Goal: Find specific page/section: Find specific page/section

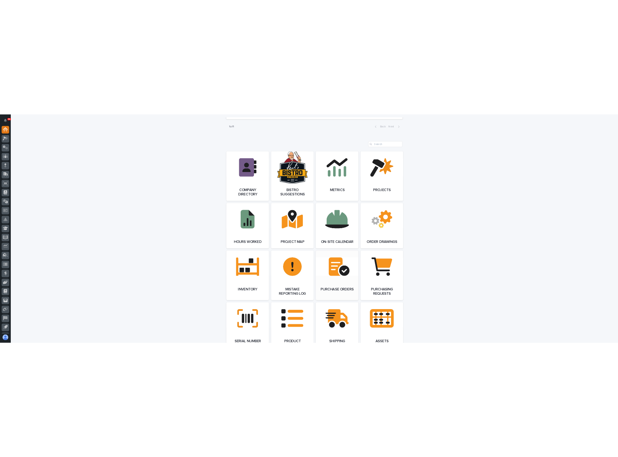
scroll to position [720, 0]
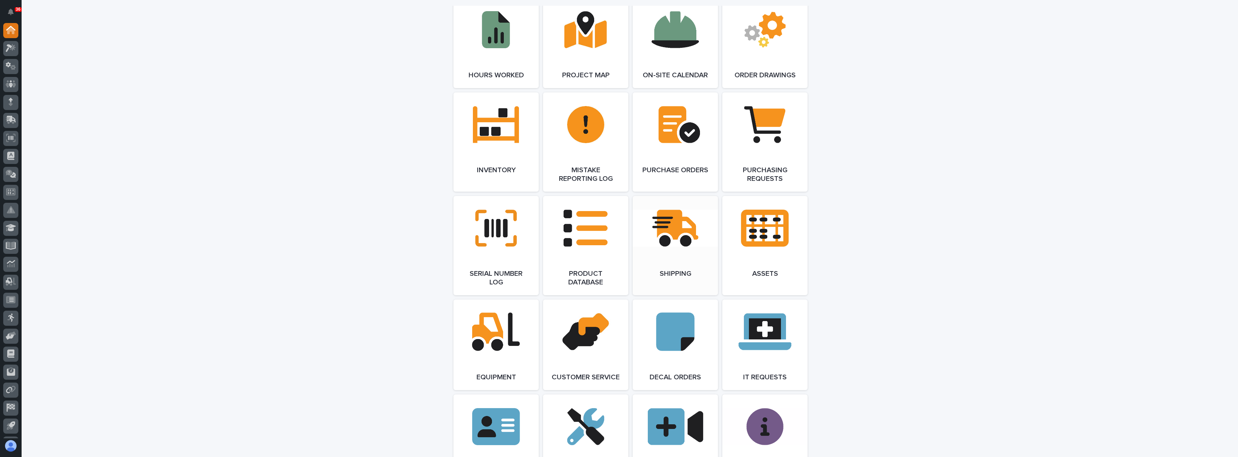
click at [697, 279] on link "Open Link" at bounding box center [675, 245] width 85 height 99
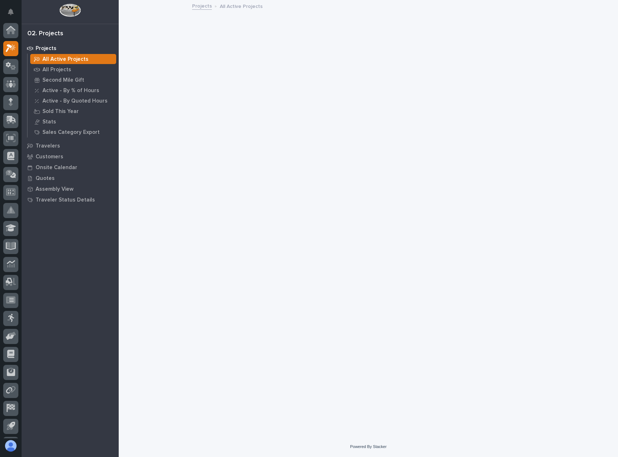
scroll to position [17, 0]
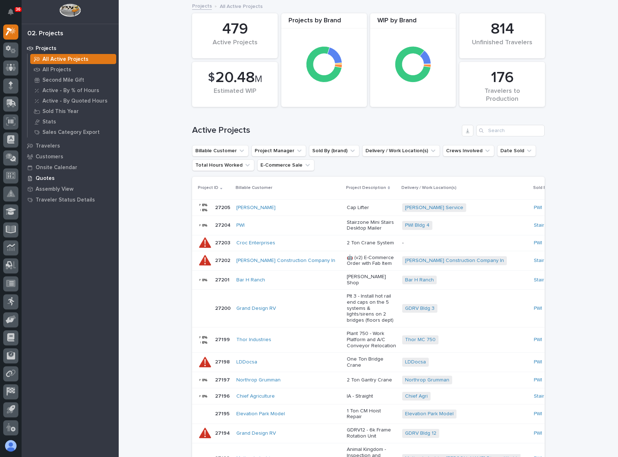
click at [48, 180] on p "Quotes" at bounding box center [45, 178] width 19 height 6
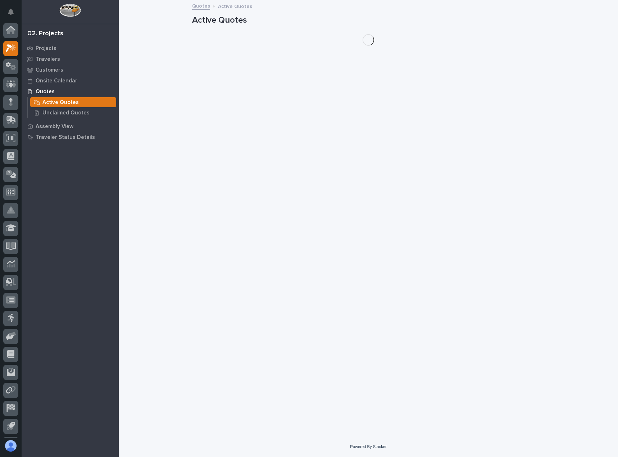
scroll to position [17, 0]
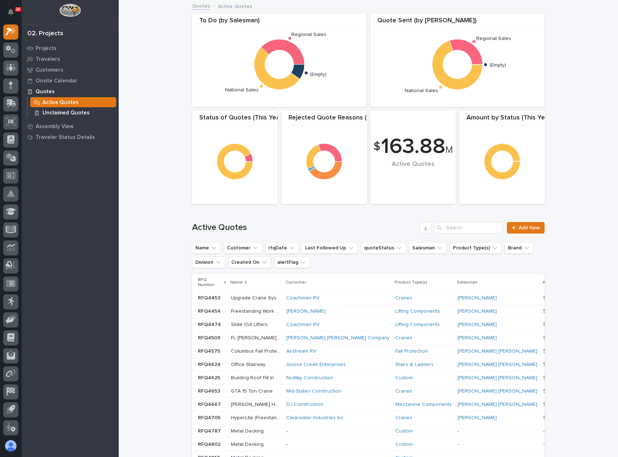
click at [68, 115] on p "Unclaimed Quotes" at bounding box center [65, 113] width 47 height 6
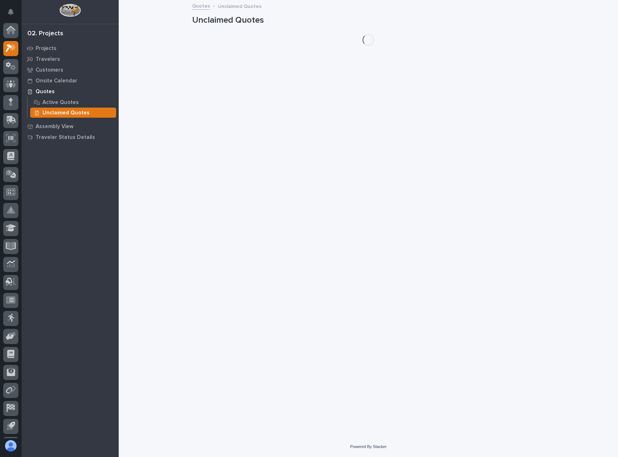
scroll to position [17, 0]
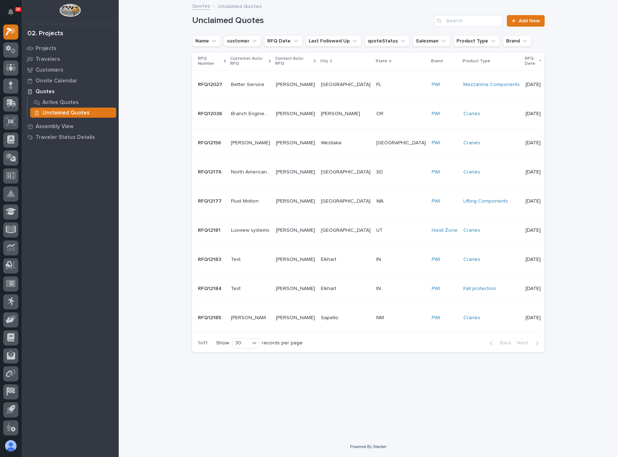
click at [464, 260] on div "Cranes" at bounding box center [492, 260] width 57 height 6
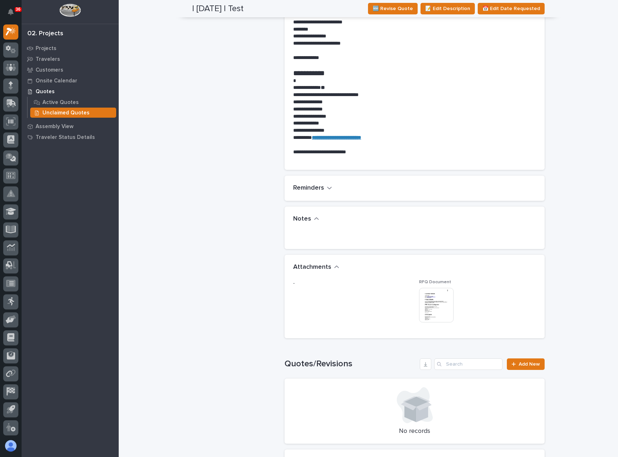
scroll to position [468, 0]
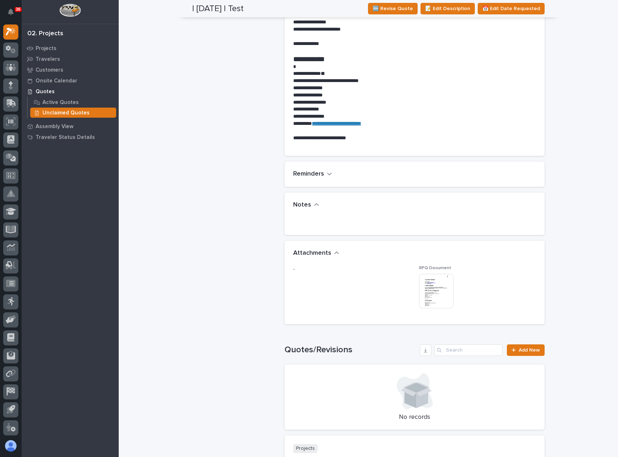
click at [437, 287] on img at bounding box center [436, 291] width 35 height 35
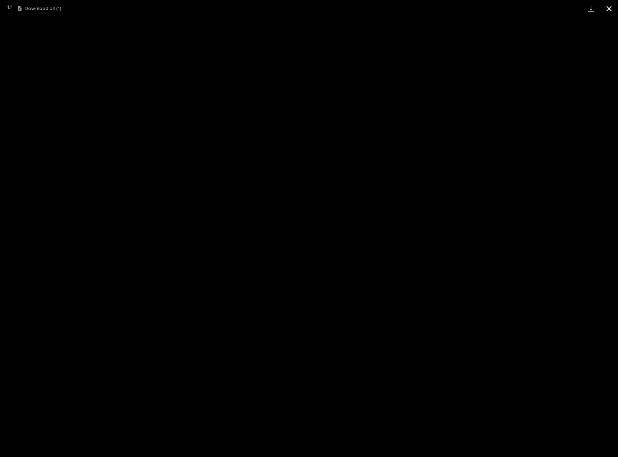
click at [610, 9] on button "Close gallery" at bounding box center [609, 8] width 18 height 17
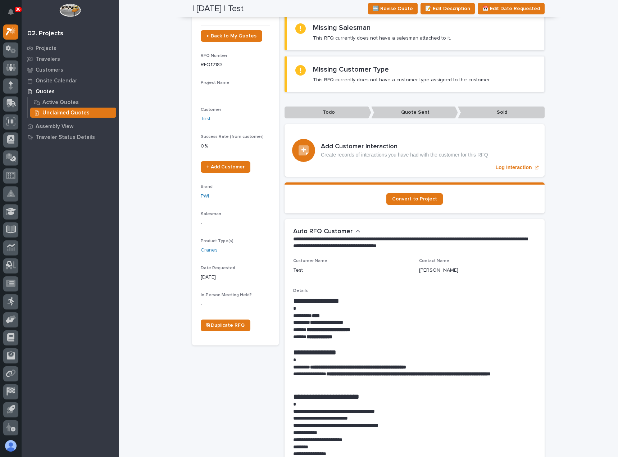
scroll to position [0, 0]
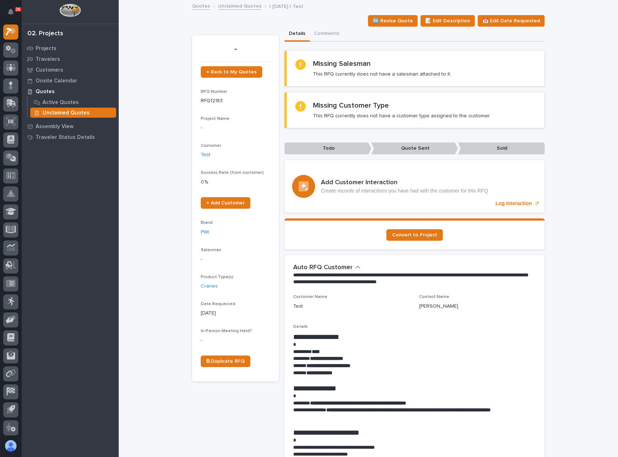
click at [224, 5] on link "Unclaimed Quotes" at bounding box center [240, 5] width 44 height 8
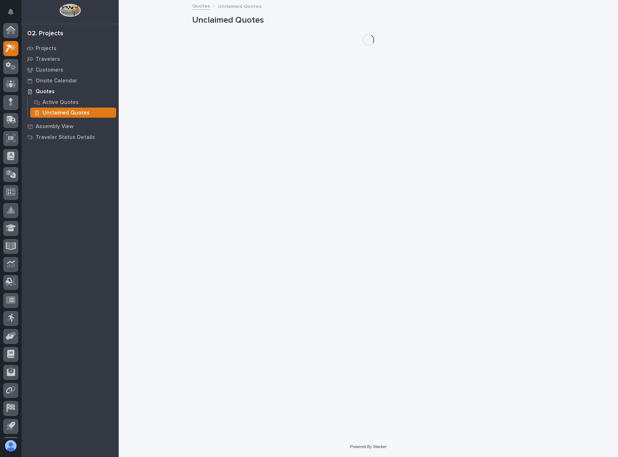
scroll to position [17, 0]
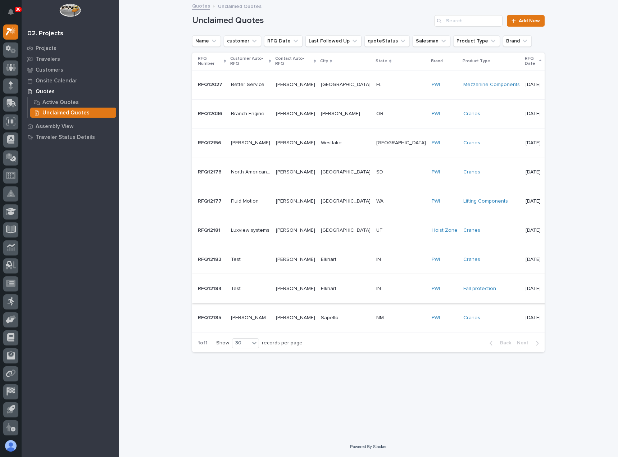
click at [547, 286] on img at bounding box center [554, 285] width 14 height 14
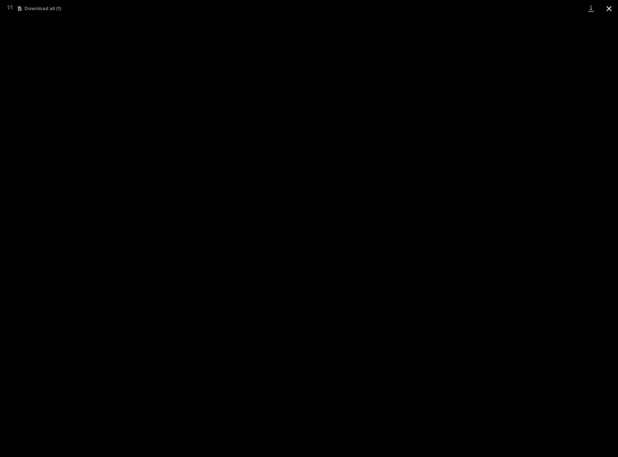
click at [610, 9] on button "Close gallery" at bounding box center [609, 8] width 18 height 17
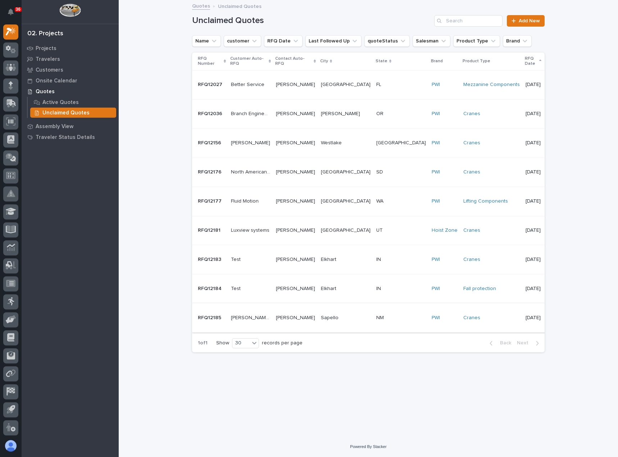
click at [547, 317] on img at bounding box center [554, 314] width 14 height 14
